Goal: Navigation & Orientation: Find specific page/section

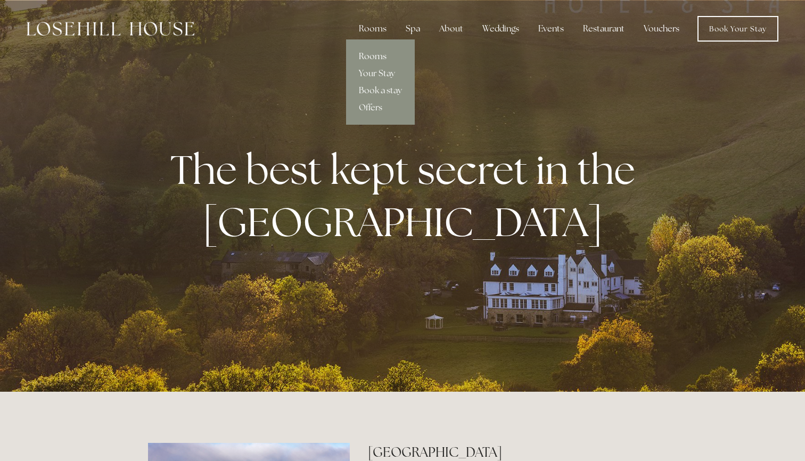
click at [379, 59] on link "Rooms" at bounding box center [380, 56] width 69 height 17
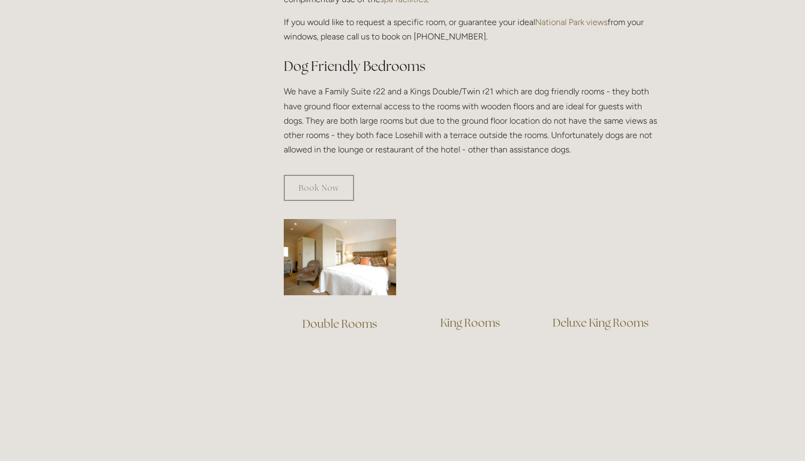
scroll to position [564, 0]
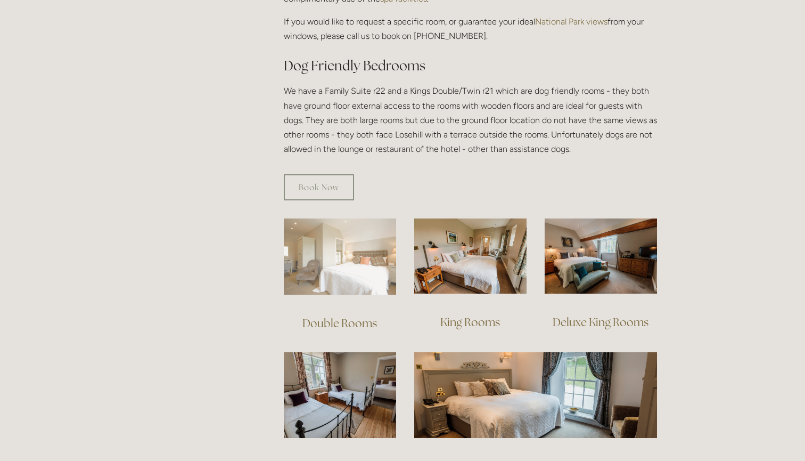
click at [329, 242] on img at bounding box center [340, 256] width 112 height 76
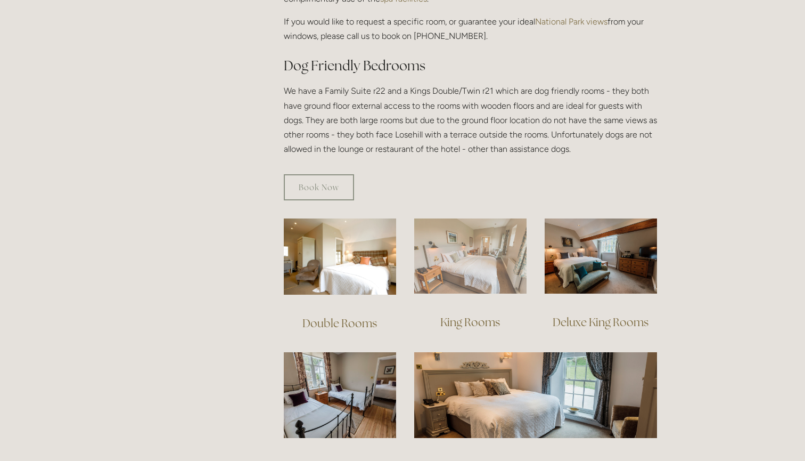
click at [484, 267] on img at bounding box center [470, 255] width 112 height 75
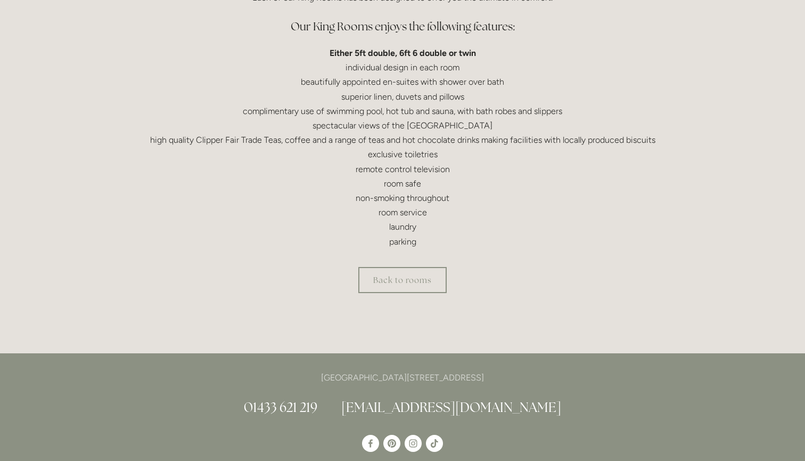
scroll to position [333, 0]
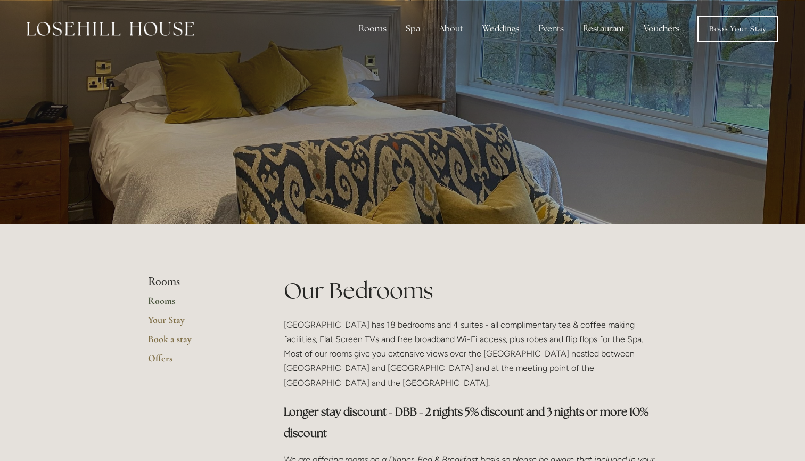
scroll to position [564, 0]
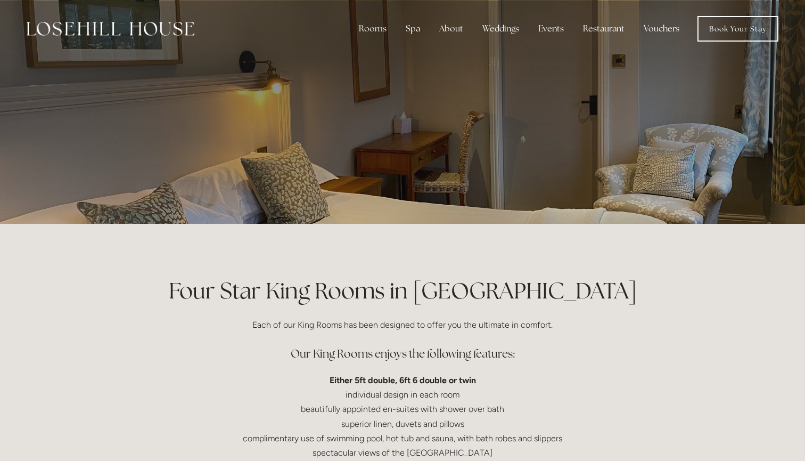
scroll to position [333, 0]
